Goal: Task Accomplishment & Management: Manage account settings

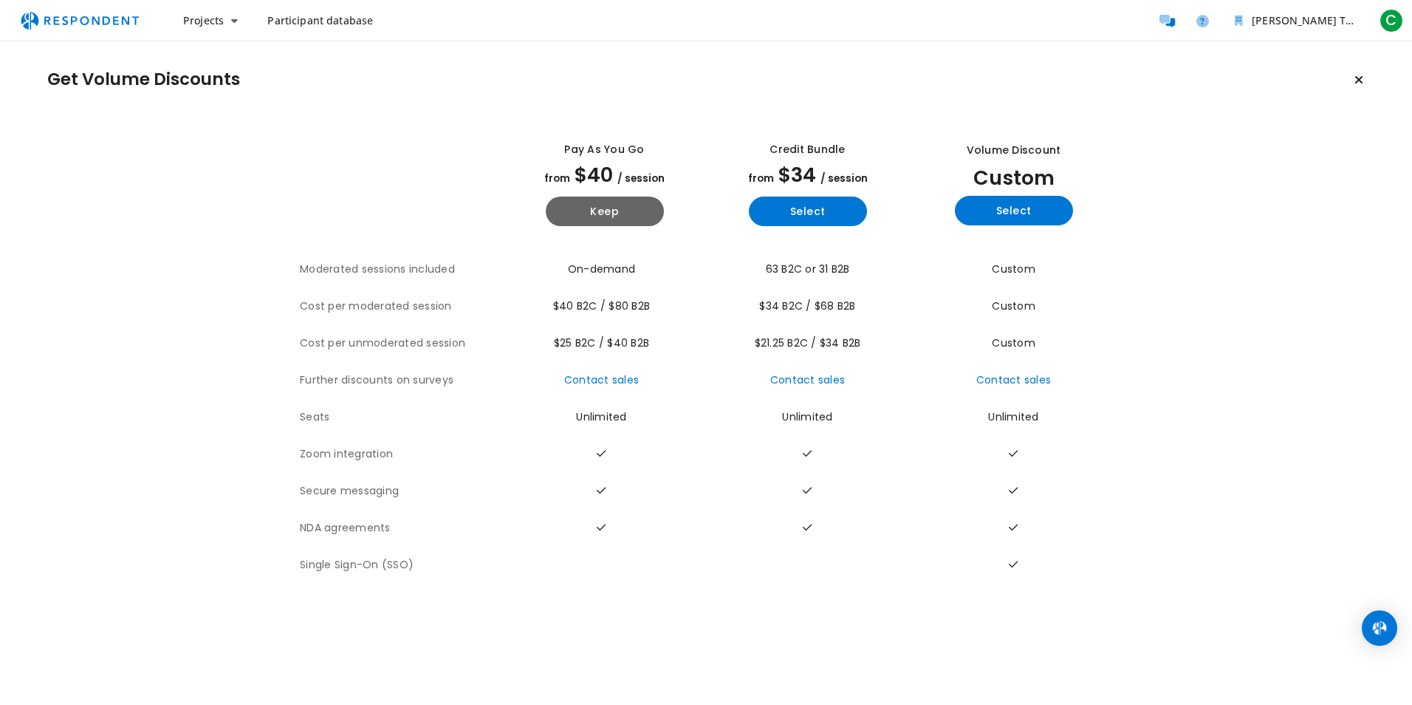
drag, startPoint x: 961, startPoint y: 148, endPoint x: 1060, endPoint y: 182, distance: 104.4
click at [1060, 182] on div "Volume Discount Custom Select" at bounding box center [1013, 184] width 197 height 106
copy div "Volume Discount Custom"
click at [1162, 511] on section "The table outlines the plans provided by Respondent for comparison, and include…" at bounding box center [706, 350] width 1318 height 465
click at [1050, 204] on button "Select" at bounding box center [1014, 211] width 118 height 30
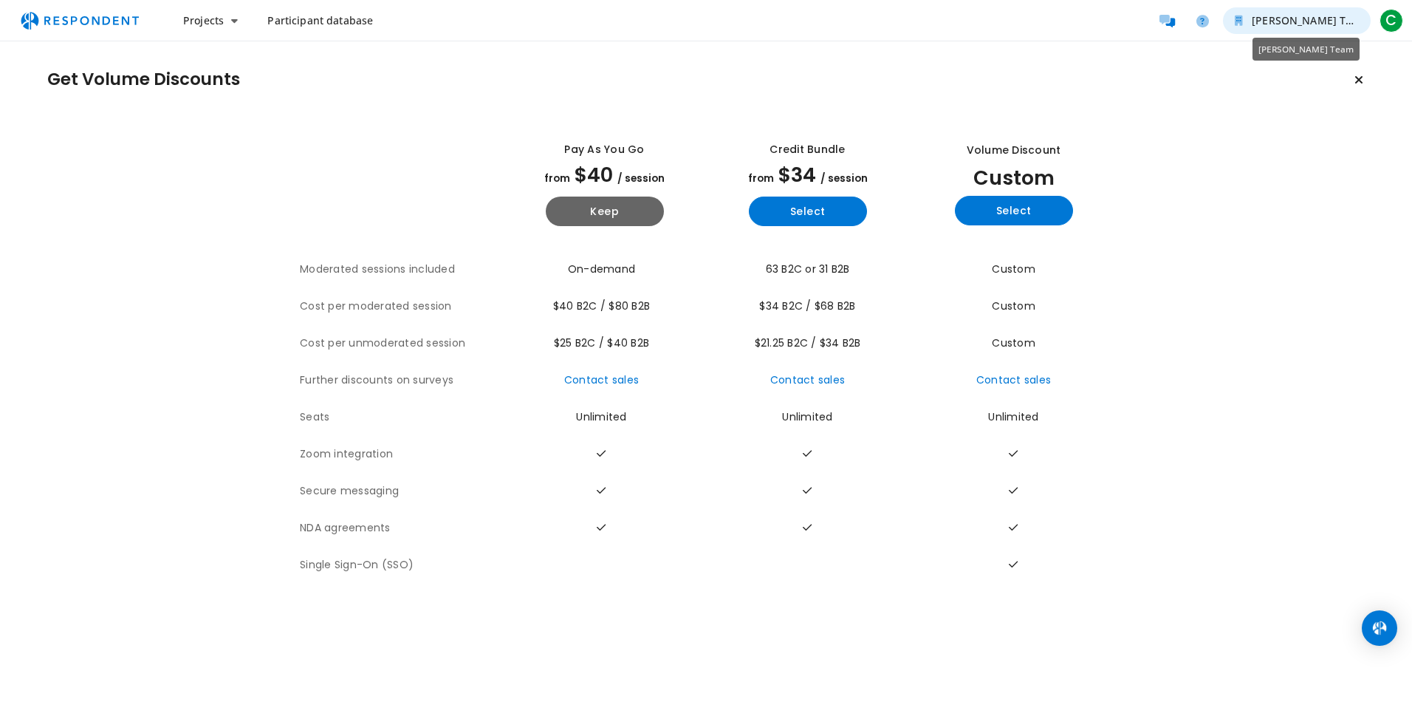
click at [1363, 18] on button "[PERSON_NAME] Team" at bounding box center [1297, 20] width 148 height 27
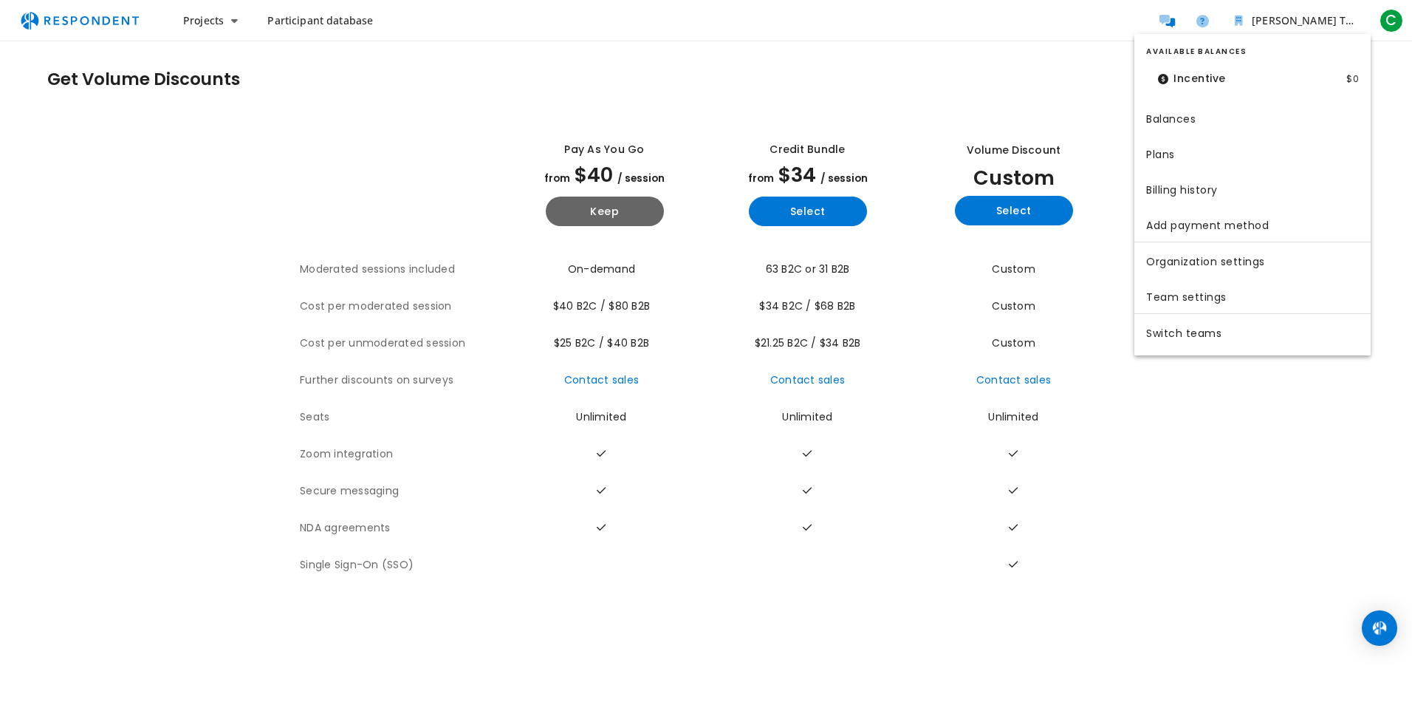
click at [1400, 17] on md-backdrop at bounding box center [706, 352] width 1412 height 705
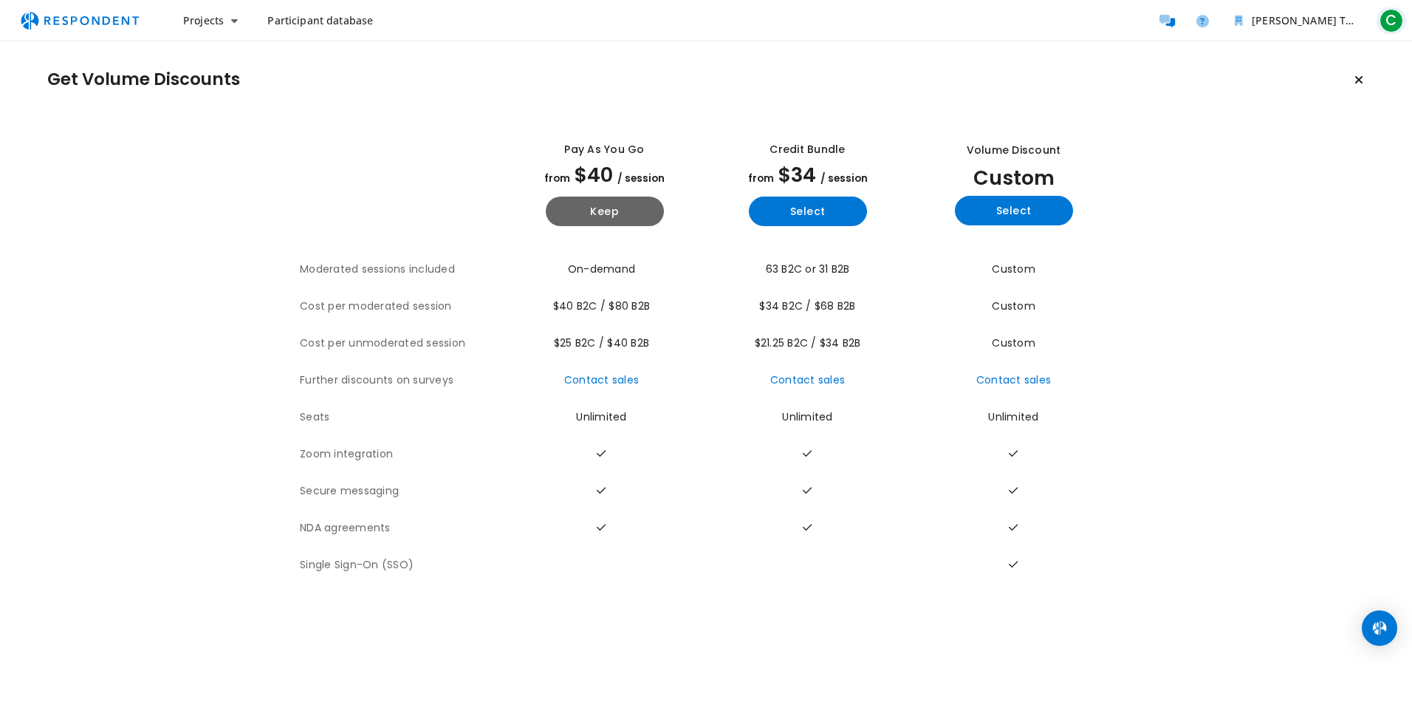
click at [1395, 18] on span "C" at bounding box center [1392, 21] width 24 height 24
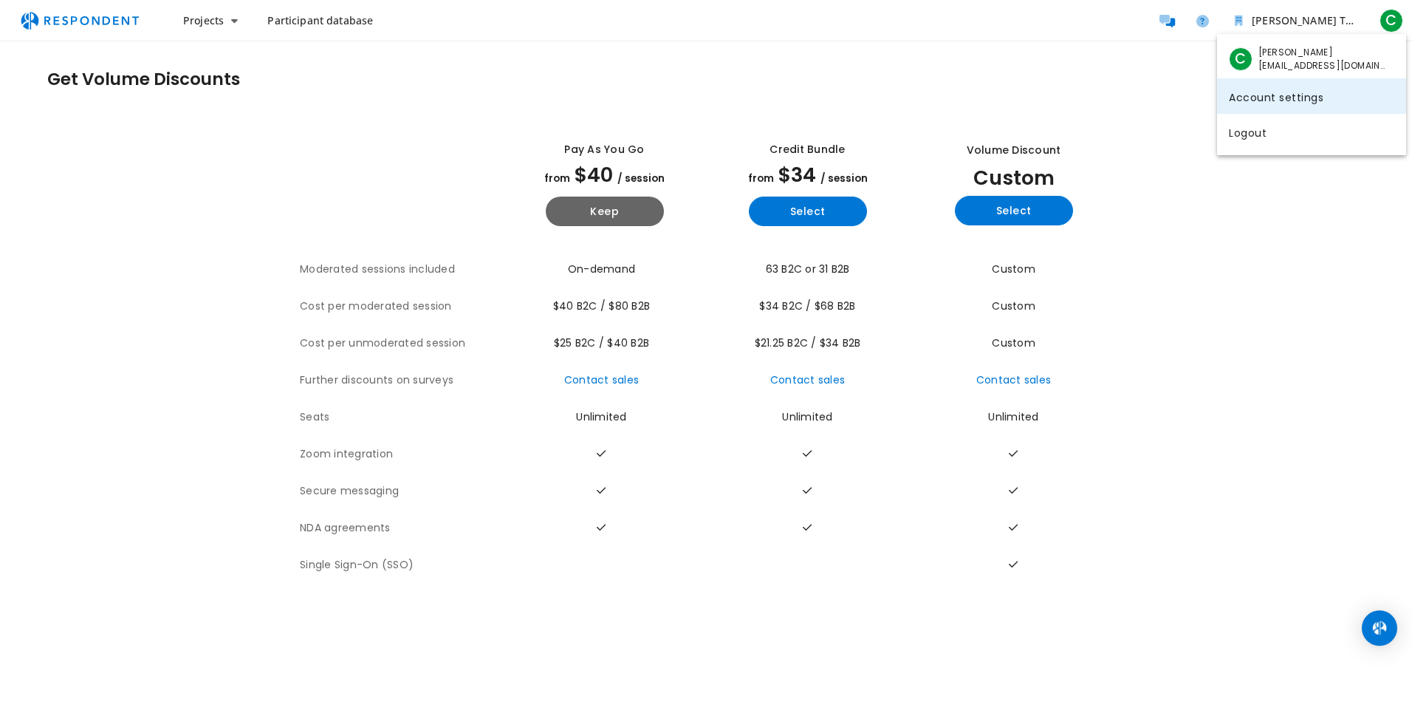
click at [1298, 95] on link "Account settings" at bounding box center [1311, 95] width 189 height 35
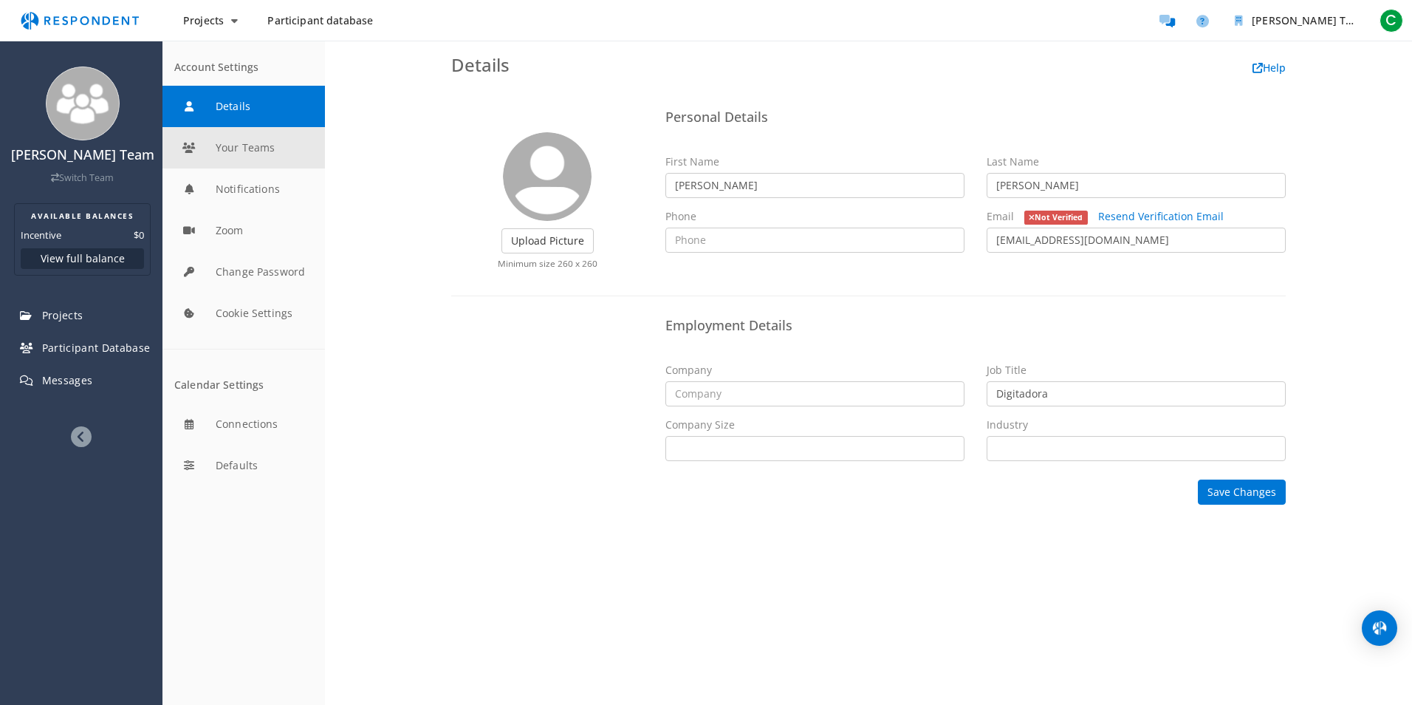
click at [223, 150] on button "Your Teams" at bounding box center [243, 147] width 162 height 41
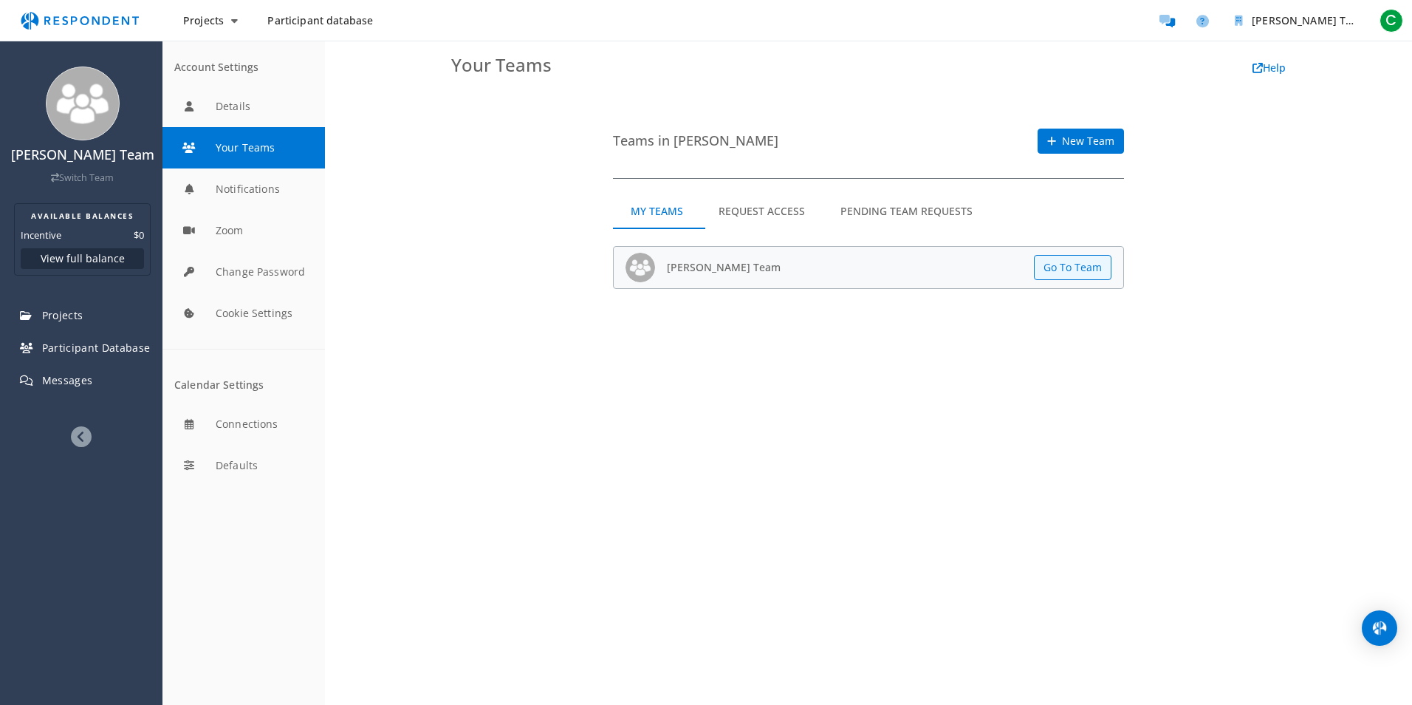
click at [780, 203] on md-tab-item "Request Access" at bounding box center [762, 210] width 122 height 35
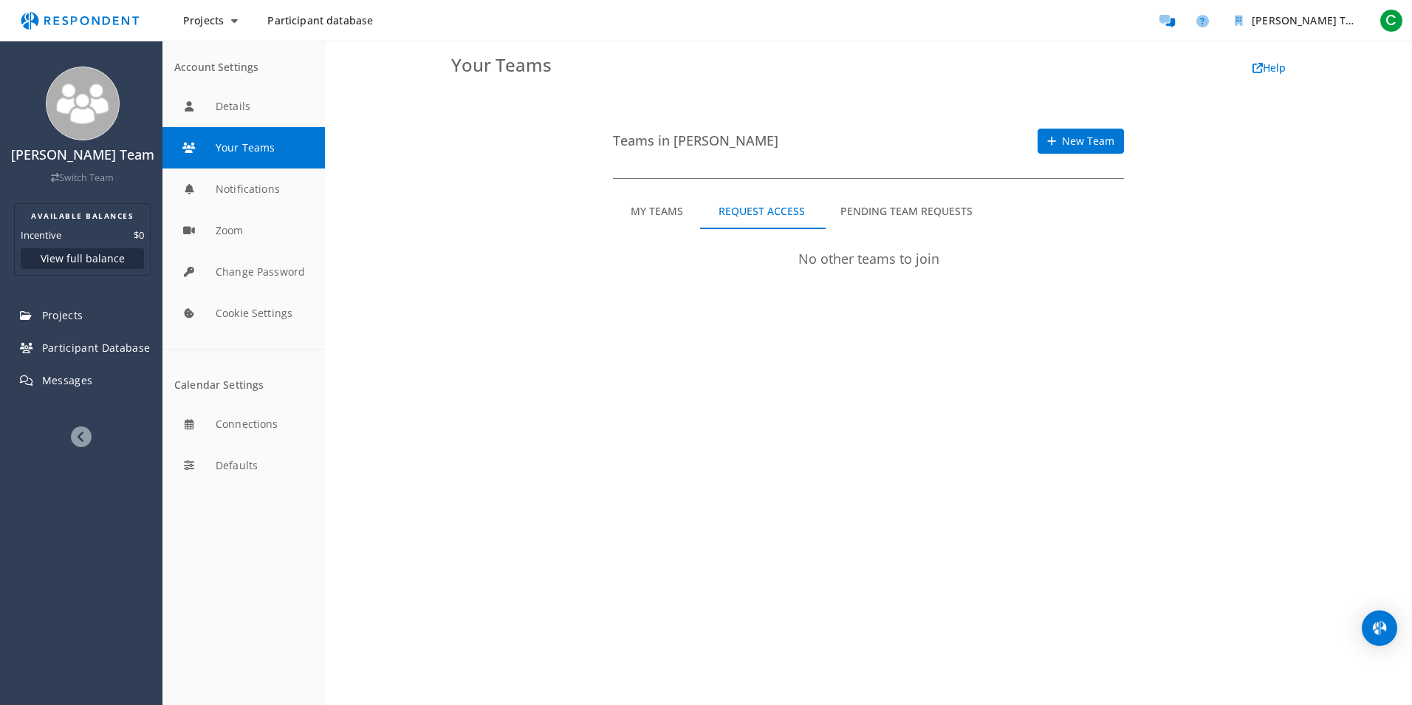
click at [885, 210] on md-tab-item "Pending Team Requests" at bounding box center [907, 210] width 168 height 35
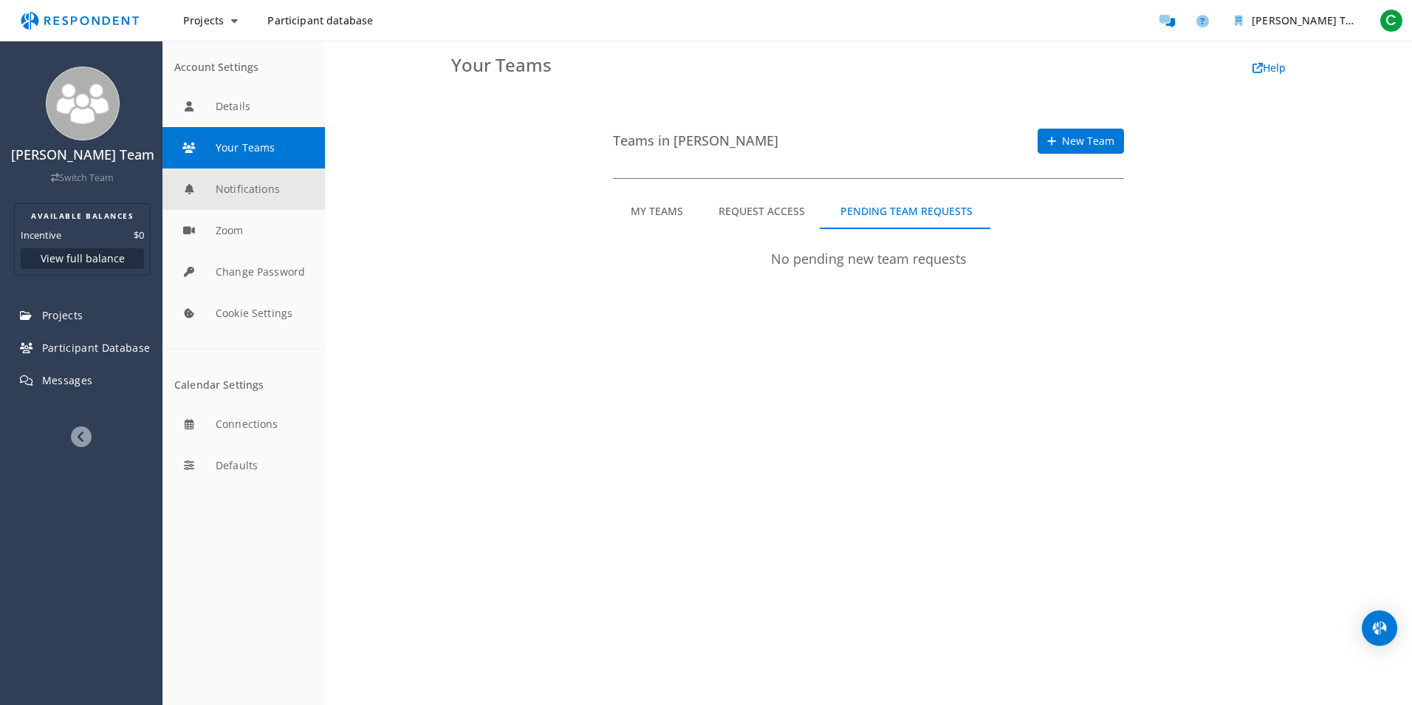
click at [269, 194] on button "Notifications" at bounding box center [243, 188] width 162 height 41
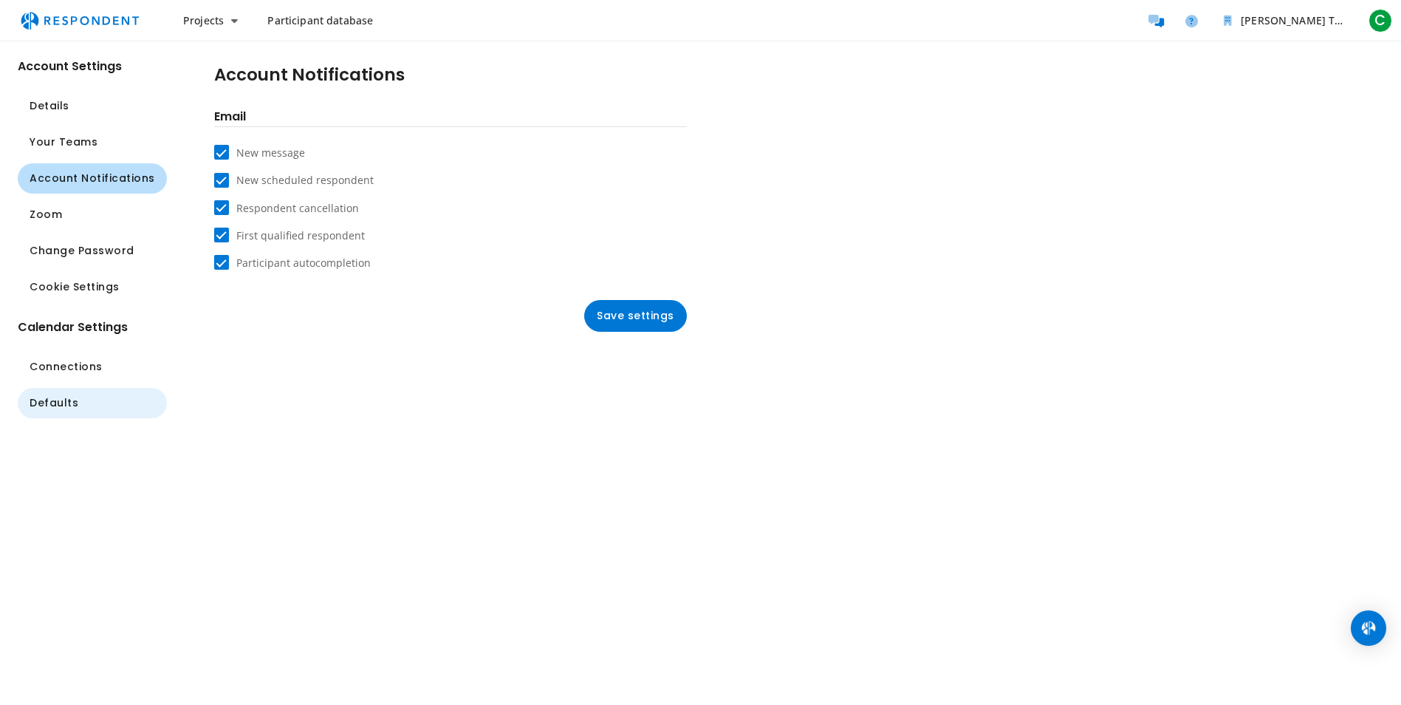
click at [103, 408] on button "Defaults" at bounding box center [92, 403] width 149 height 30
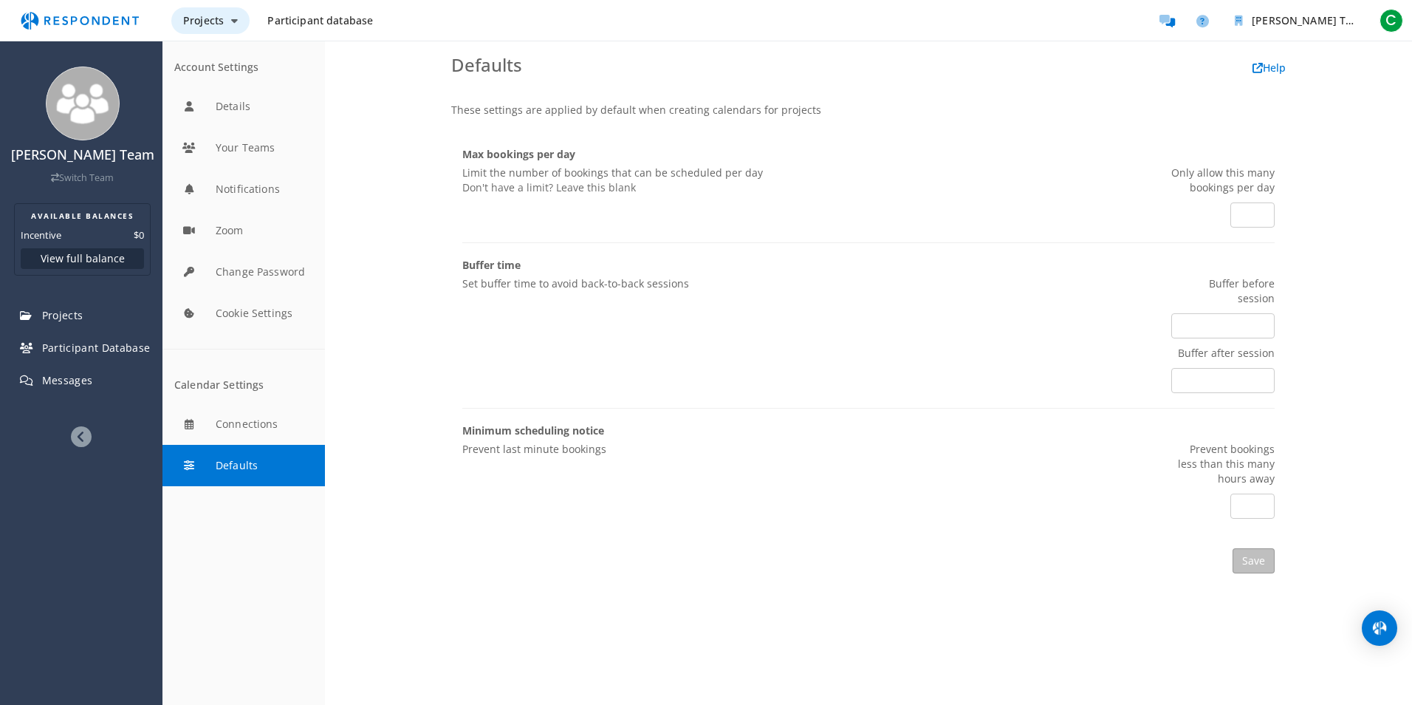
click at [233, 18] on icon "Main navigation" at bounding box center [234, 21] width 7 height 10
click at [996, 253] on md-backdrop at bounding box center [706, 352] width 1412 height 705
